Goal: Navigation & Orientation: Find specific page/section

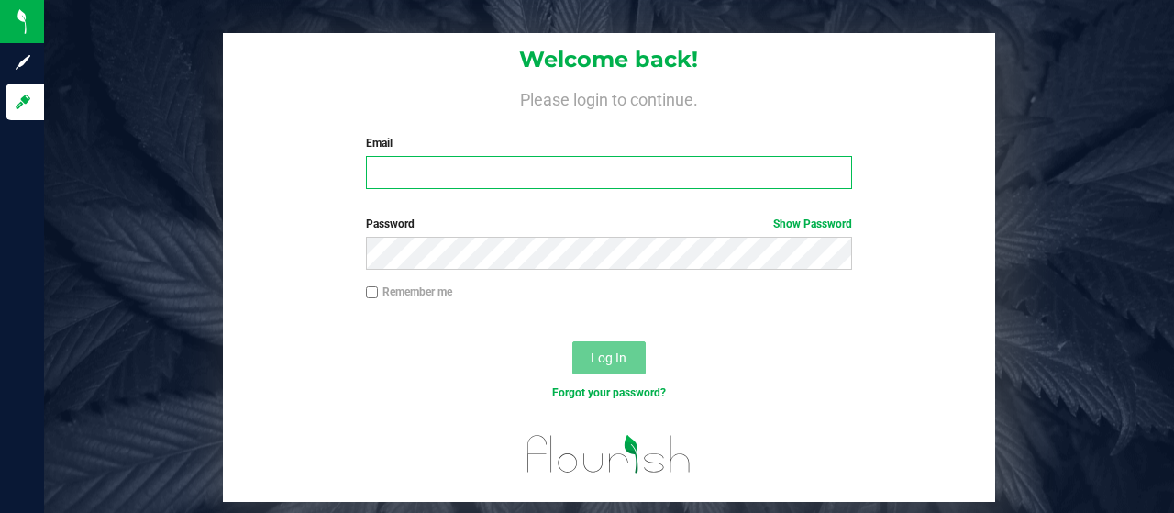
click at [433, 158] on input "Email" at bounding box center [609, 172] width 487 height 33
type input "[EMAIL_ADDRESS][DOMAIN_NAME]"
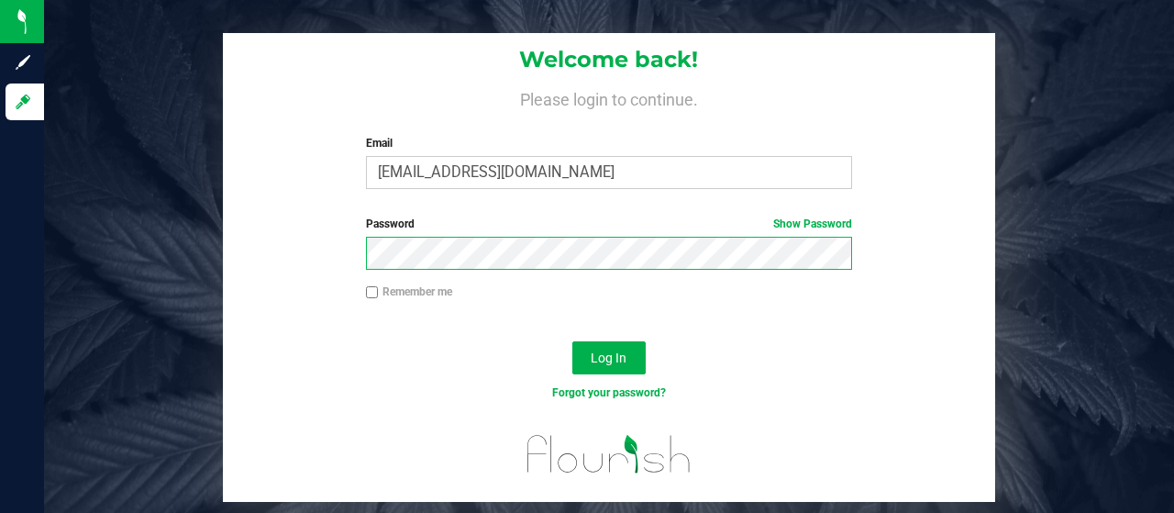
click at [572, 341] on button "Log In" at bounding box center [608, 357] width 73 height 33
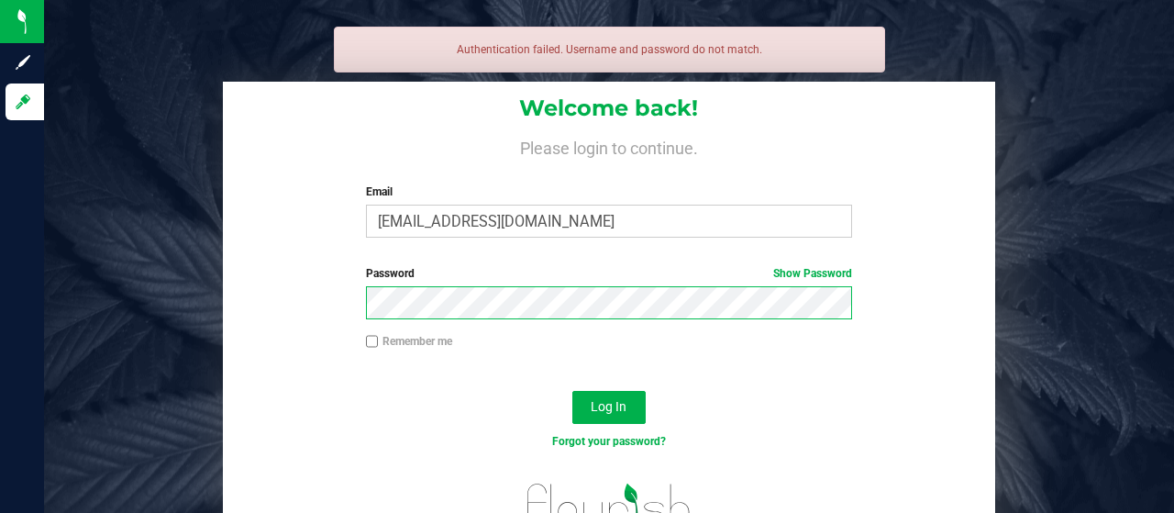
click at [572, 391] on button "Log In" at bounding box center [608, 407] width 73 height 33
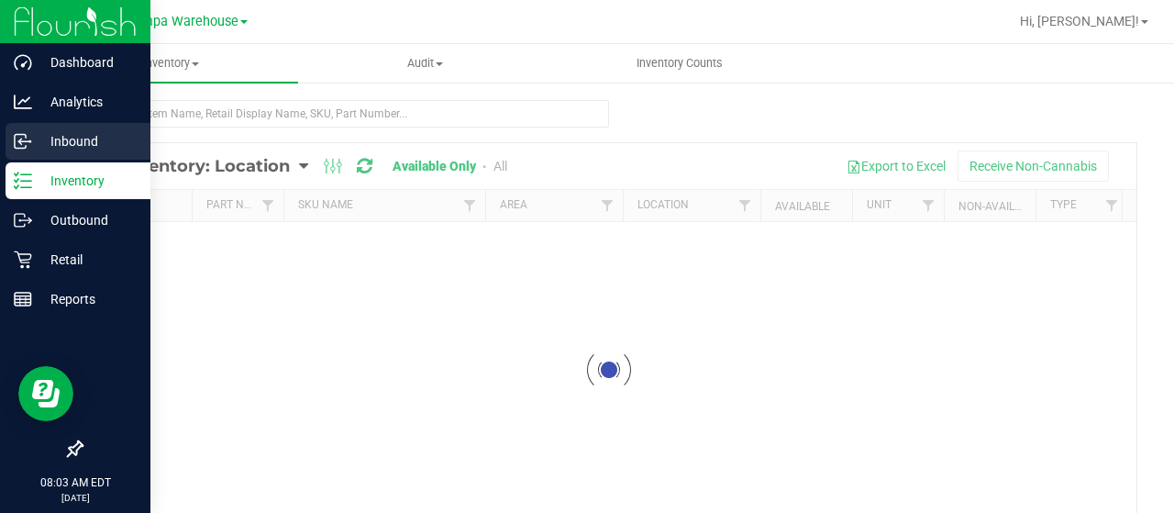
click at [105, 139] on p "Inbound" at bounding box center [87, 141] width 110 height 22
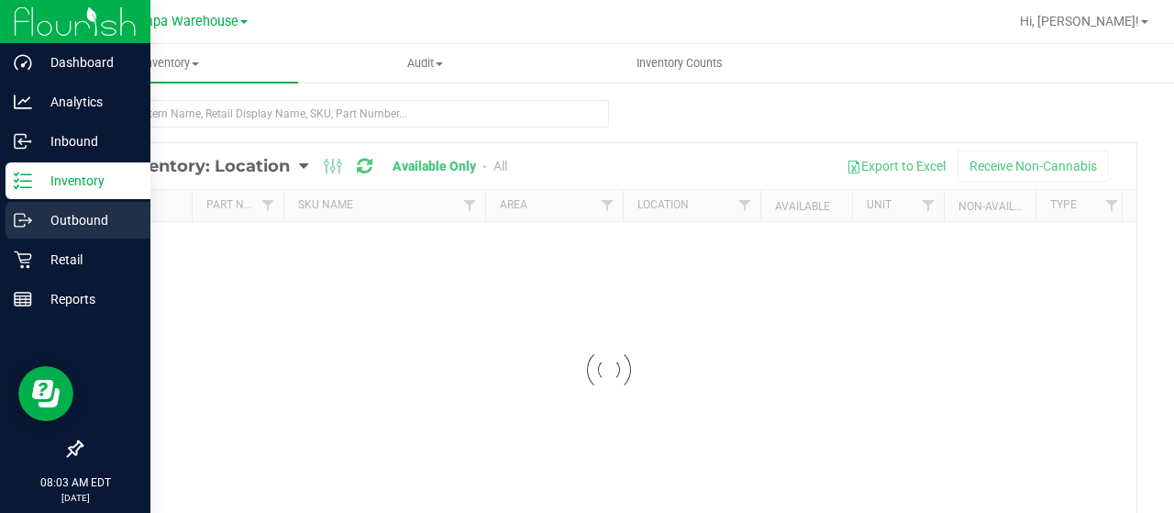
click at [36, 223] on p "Outbound" at bounding box center [87, 220] width 110 height 22
